Goal: Transaction & Acquisition: Purchase product/service

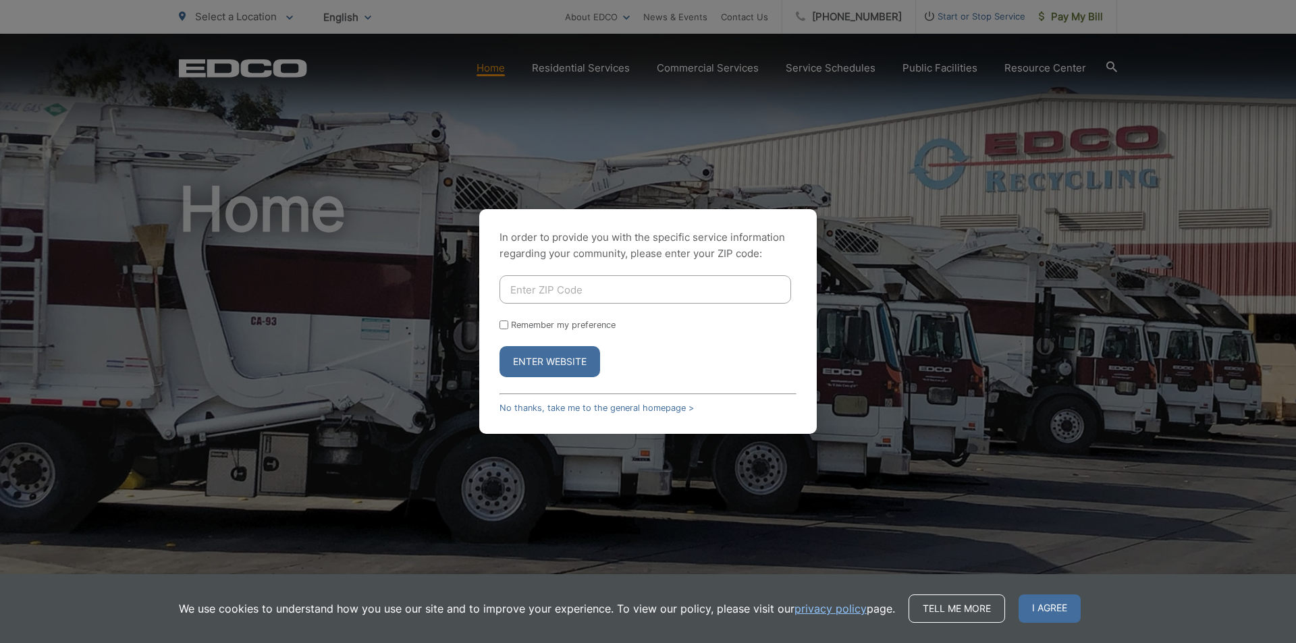
click at [533, 281] on input "Enter ZIP Code" at bounding box center [646, 289] width 292 height 28
type input "92083"
click at [559, 363] on button "Enter Website" at bounding box center [550, 361] width 101 height 31
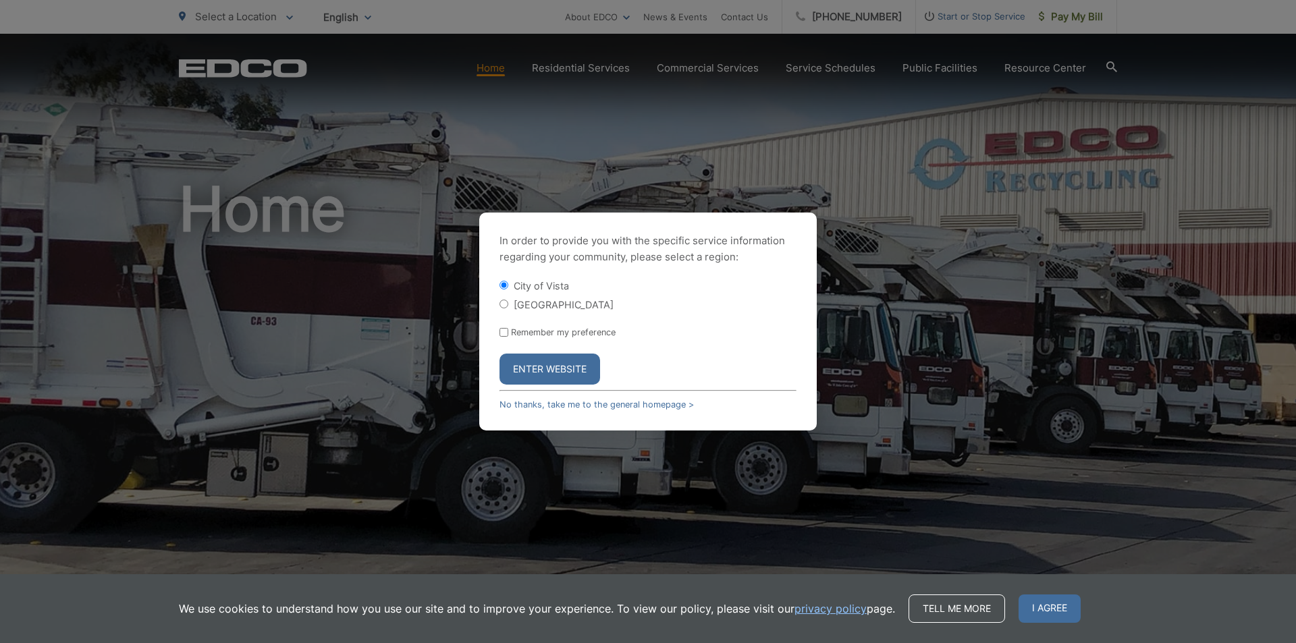
click at [508, 304] on input "[GEOGRAPHIC_DATA]" at bounding box center [504, 304] width 9 height 9
radio input "true"
click at [548, 373] on button "Enter Website" at bounding box center [550, 369] width 101 height 31
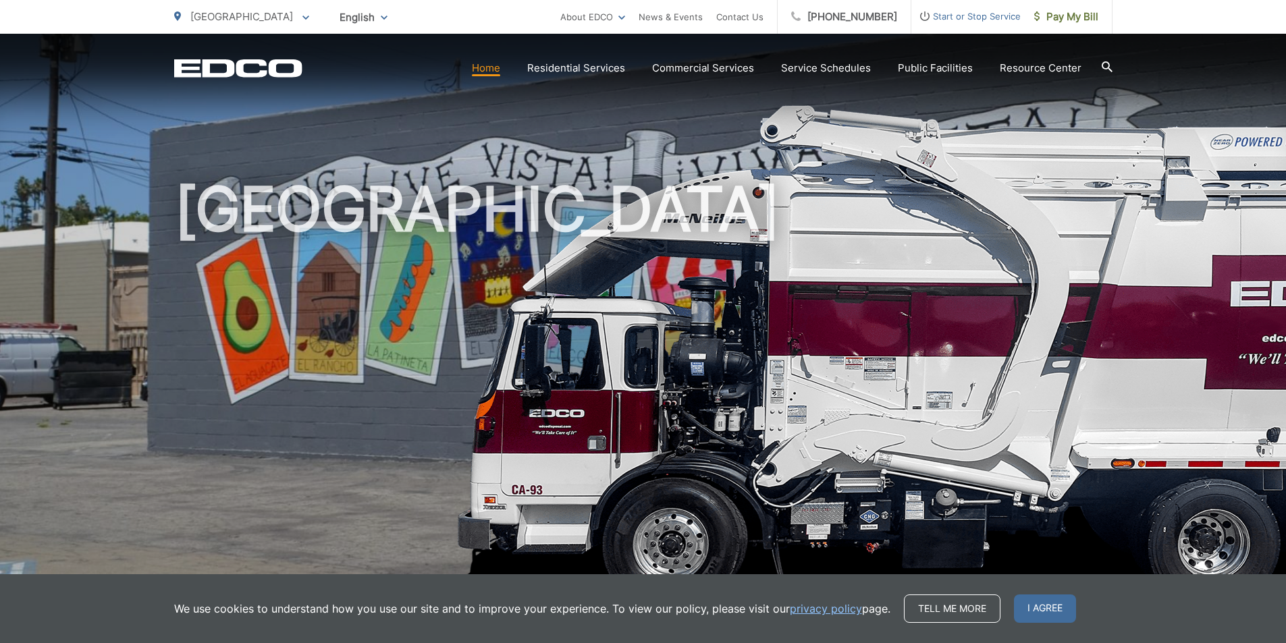
click at [302, 13] on span at bounding box center [305, 17] width 7 height 16
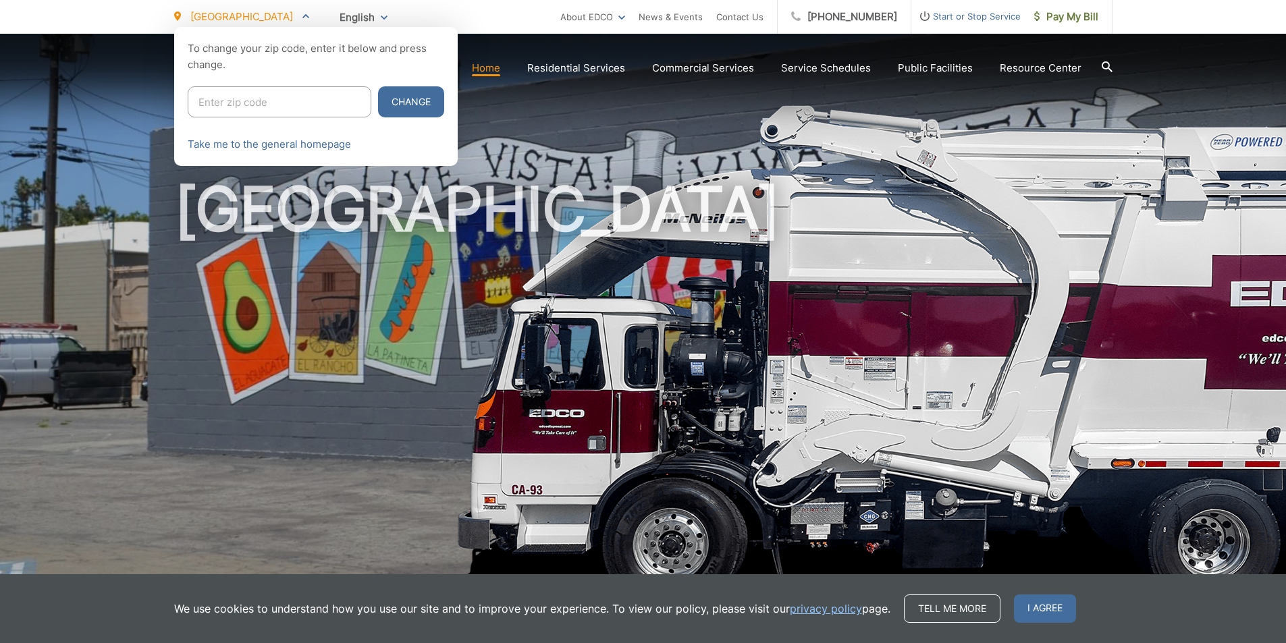
click at [302, 13] on span at bounding box center [305, 17] width 7 height 16
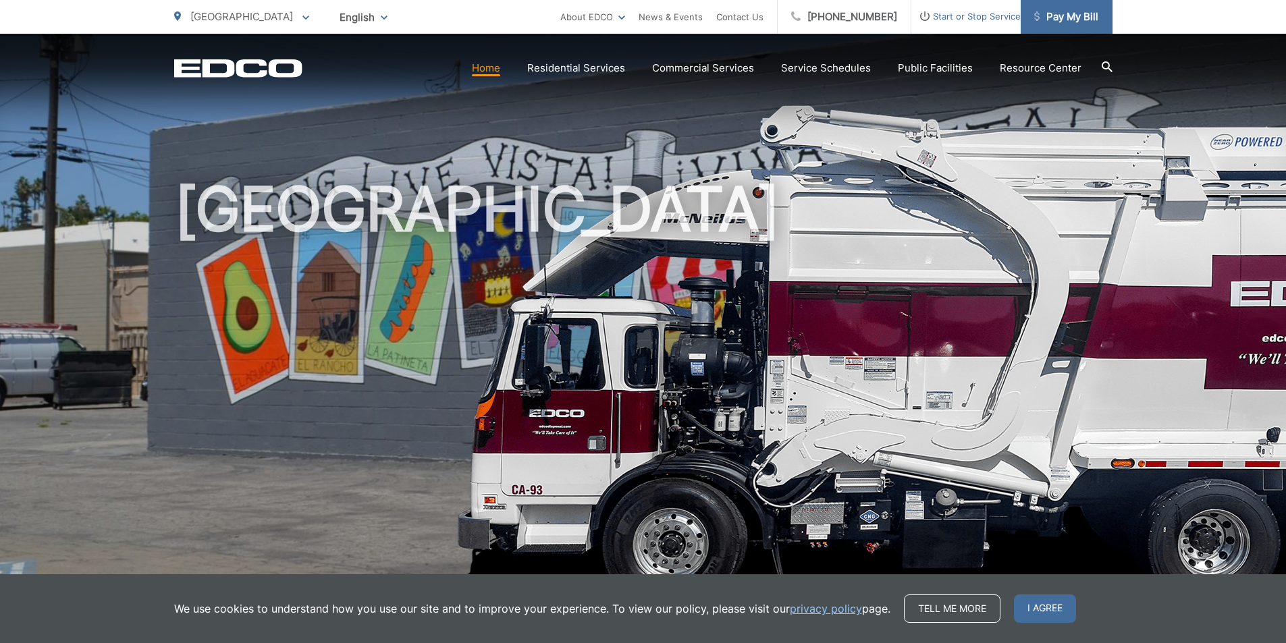
click at [1061, 16] on span "Pay My Bill" at bounding box center [1066, 17] width 64 height 16
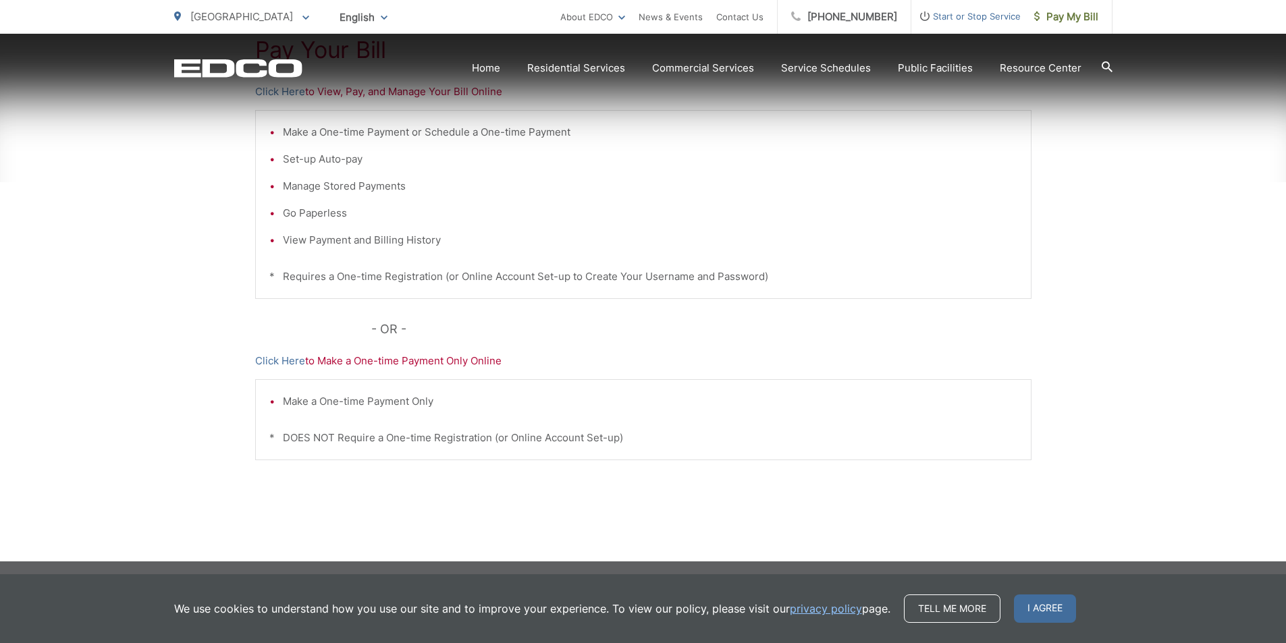
scroll to position [317, 0]
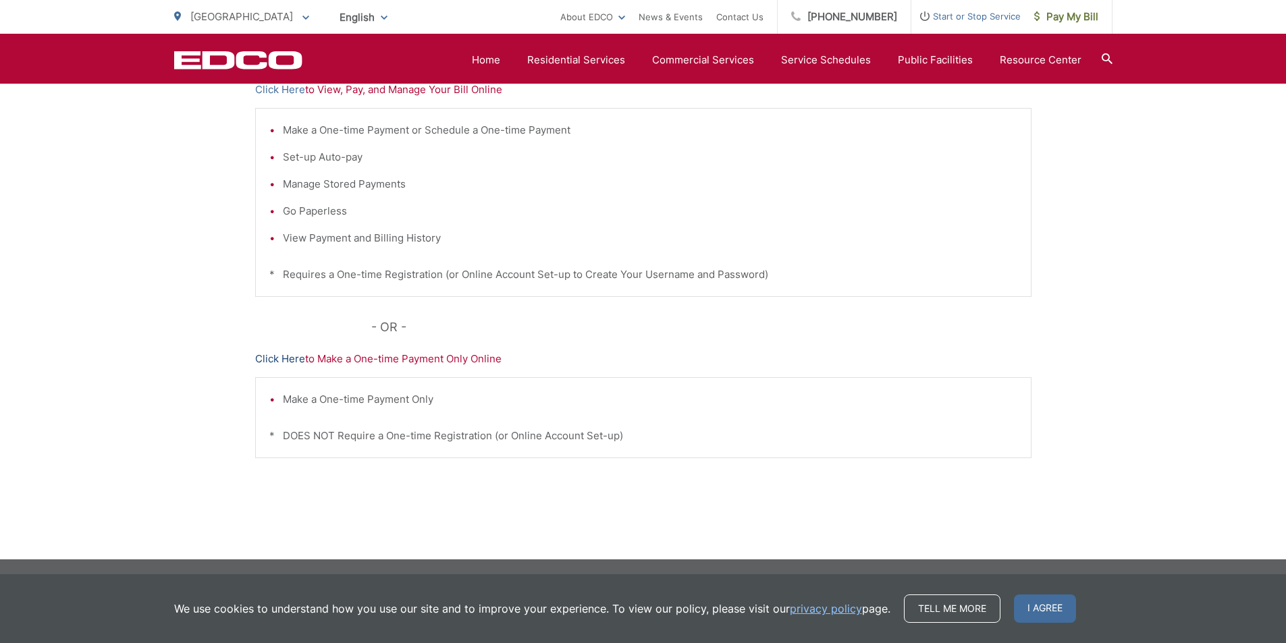
click at [300, 361] on link "Click Here" at bounding box center [280, 359] width 50 height 16
